Goal: Information Seeking & Learning: Learn about a topic

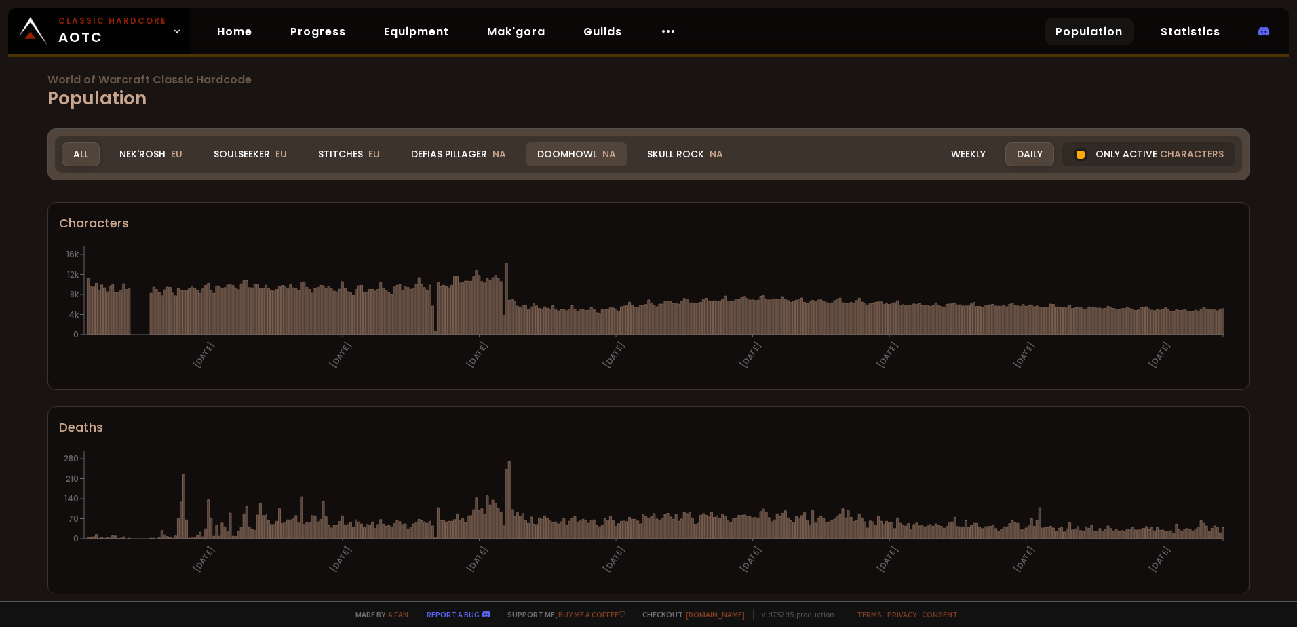
click at [591, 151] on div "Doomhowl NA" at bounding box center [577, 154] width 102 height 24
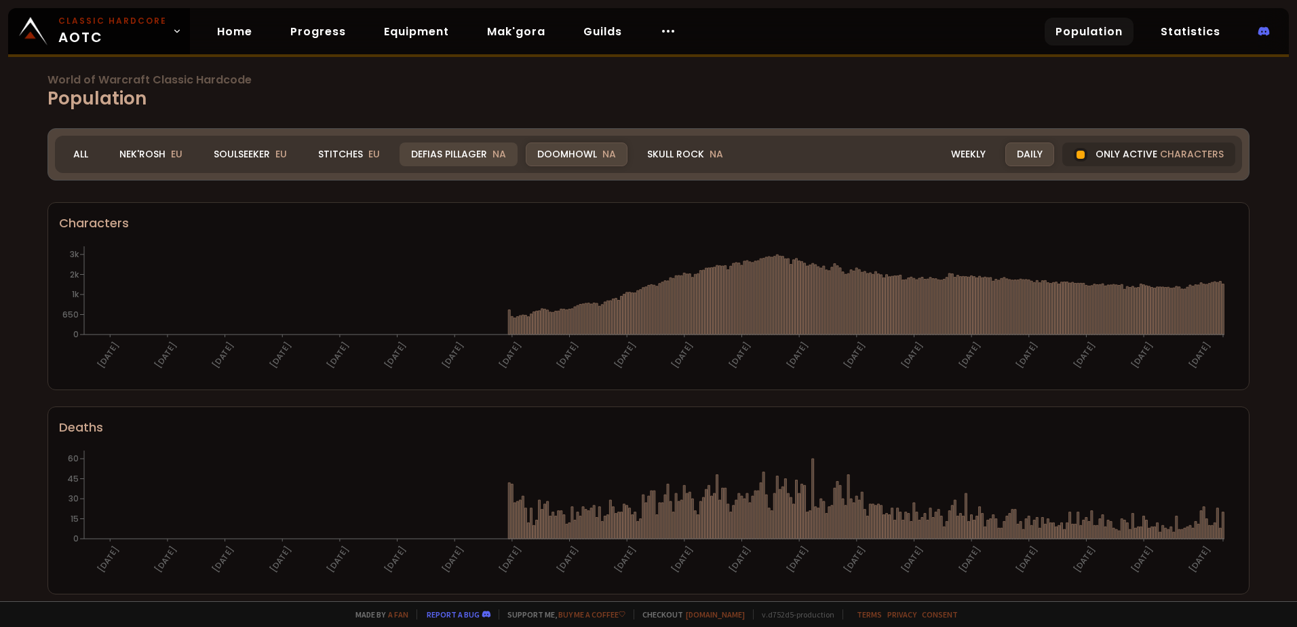
click at [682, 156] on div "Skull Rock NA" at bounding box center [685, 154] width 99 height 24
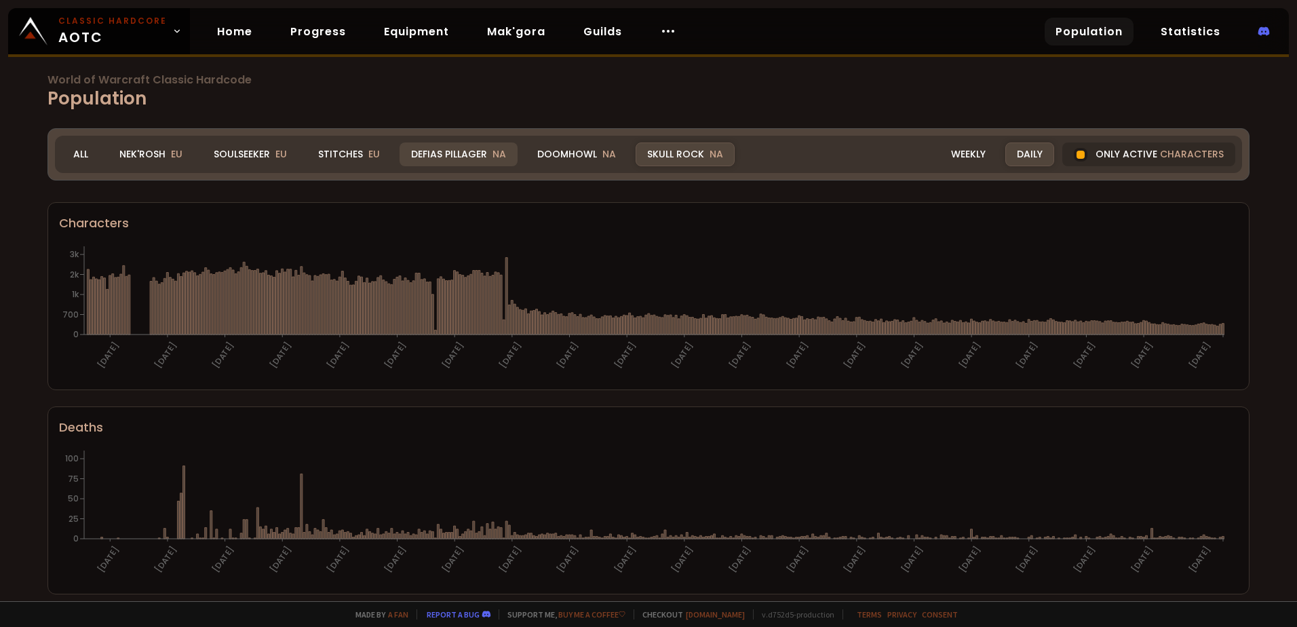
click at [444, 157] on div "Defias Pillager NA" at bounding box center [459, 154] width 118 height 24
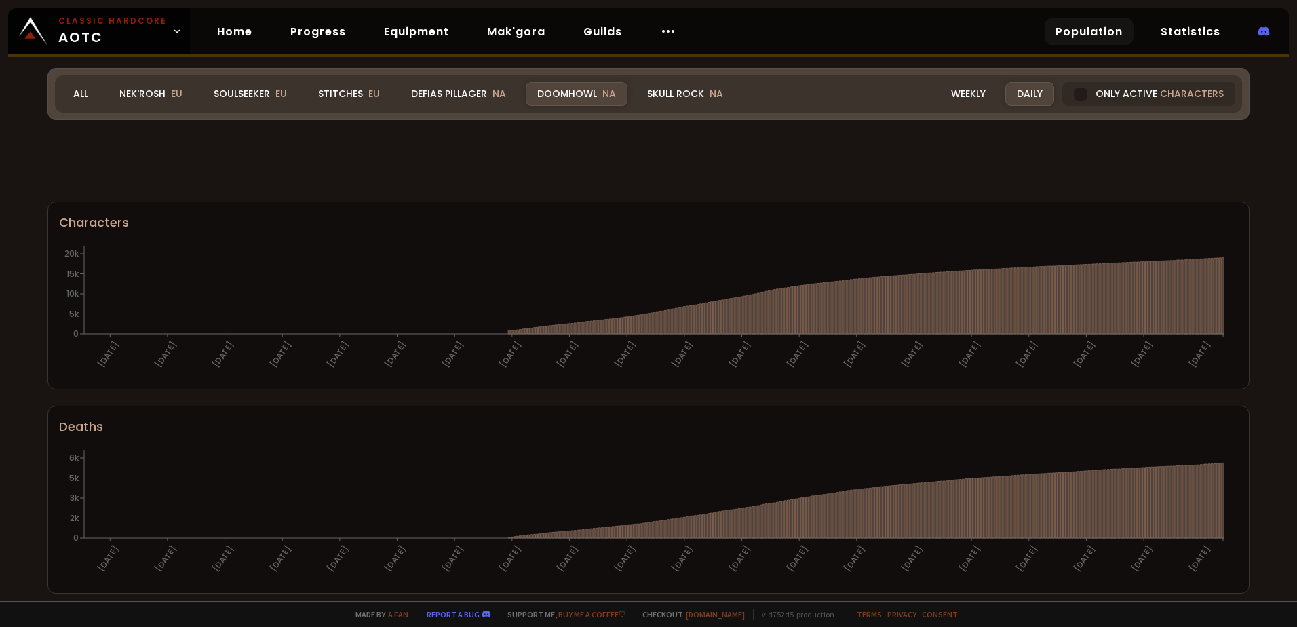
scroll to position [746, 0]
